Goal: Task Accomplishment & Management: Complete application form

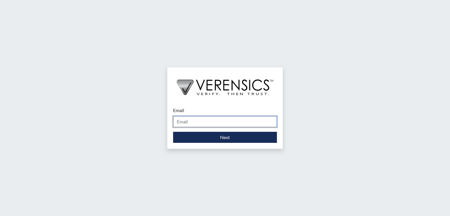
click at [189, 121] on input "Email" at bounding box center [225, 121] width 104 height 11
type input "[PERSON_NAME][EMAIL_ADDRESS][PERSON_NAME][DOMAIN_NAME]"
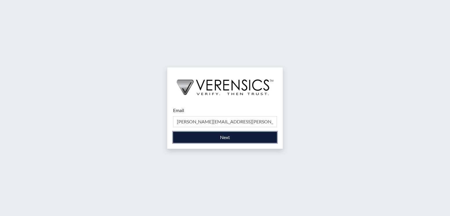
click at [189, 133] on button "Next" at bounding box center [225, 137] width 104 height 11
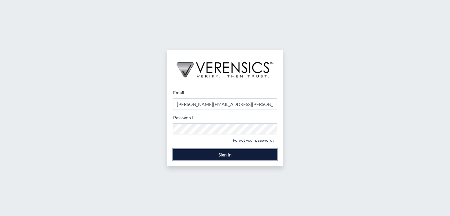
click at [209, 156] on button "Sign In" at bounding box center [225, 154] width 104 height 11
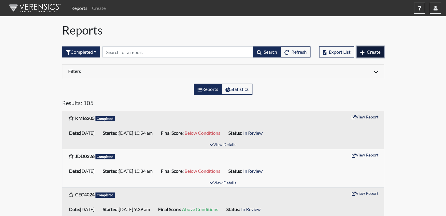
click at [368, 50] on span "Create" at bounding box center [373, 52] width 14 height 6
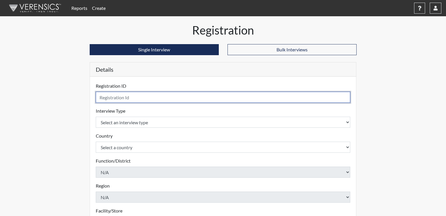
click at [131, 99] on input "text" at bounding box center [223, 97] width 255 height 11
type input "SLI4806"
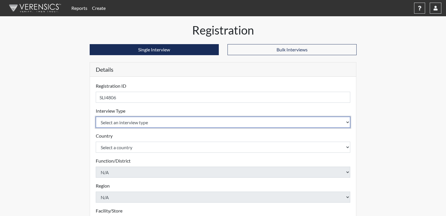
click at [142, 120] on select "Select an interview type Corrections Pre-Employment" at bounding box center [223, 122] width 255 height 11
click at [144, 124] on select "Select an interview type Corrections Pre-Employment" at bounding box center [223, 122] width 255 height 11
drag, startPoint x: 141, startPoint y: 122, endPoint x: 135, endPoint y: 119, distance: 5.8
click at [135, 119] on select "Select an interview type Corrections Pre-Employment" at bounding box center [223, 122] width 255 height 11
click at [135, 121] on select "Select an interview type Corrections Pre-Employment" at bounding box center [223, 122] width 255 height 11
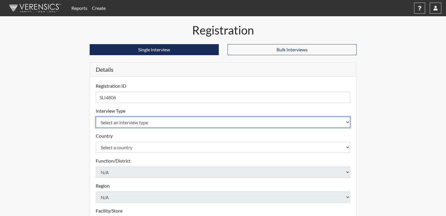
click at [145, 123] on select "Select an interview type Corrections Pre-Employment" at bounding box center [223, 122] width 255 height 11
select select "ff733e93-e1bf-11ea-9c9f-0eff0cf7eb8f"
click at [96, 117] on select "Select an interview type Corrections Pre-Employment" at bounding box center [223, 122] width 255 height 11
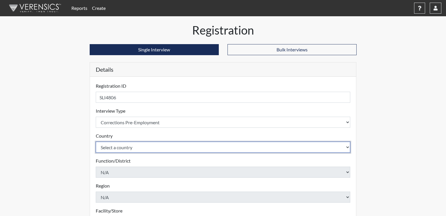
click at [117, 147] on select "Select a country [GEOGRAPHIC_DATA] [GEOGRAPHIC_DATA]" at bounding box center [223, 146] width 255 height 11
select select "united-states-of-[GEOGRAPHIC_DATA]"
click at [96, 141] on select "Select a country [GEOGRAPHIC_DATA] [GEOGRAPHIC_DATA]" at bounding box center [223, 146] width 255 height 11
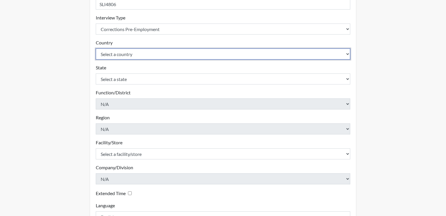
scroll to position [95, 0]
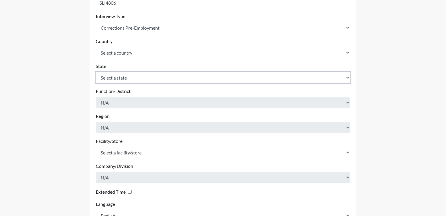
click at [130, 80] on select "Select a state [US_STATE] [US_STATE] [US_STATE] [US_STATE] [US_STATE] [US_STATE…" at bounding box center [223, 77] width 255 height 11
select select "GA"
click at [96, 72] on select "Select a state [US_STATE] [US_STATE] [US_STATE] [US_STATE] [US_STATE] [US_STATE…" at bounding box center [223, 77] width 255 height 11
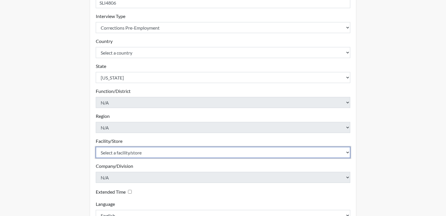
click at [126, 151] on select "Select a facility/store [PERSON_NAME]" at bounding box center [223, 152] width 255 height 11
select select "a2695ac4-228c-4454-a598-76acc7274027"
click at [96, 147] on select "Select a facility/store [PERSON_NAME]" at bounding box center [223, 152] width 255 height 11
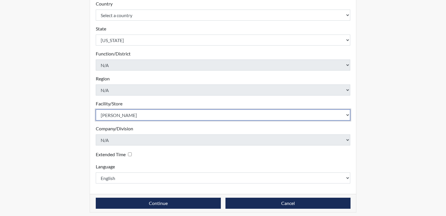
scroll to position [135, 0]
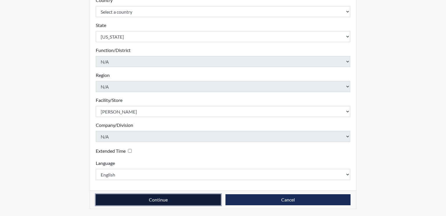
click at [182, 198] on button "Continue" at bounding box center [158, 199] width 125 height 11
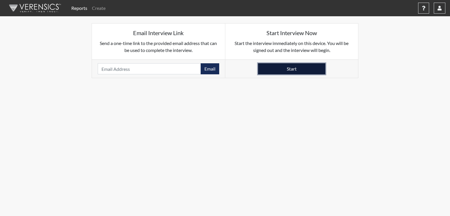
click at [283, 66] on button "Start" at bounding box center [291, 68] width 67 height 11
